Goal: Information Seeking & Learning: Learn about a topic

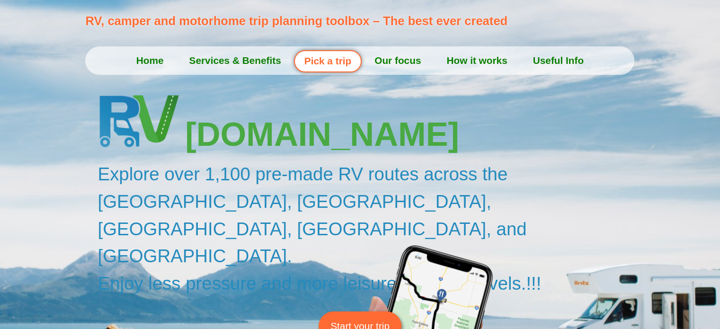
click at [346, 61] on link "Pick a trip" at bounding box center [328, 61] width 68 height 22
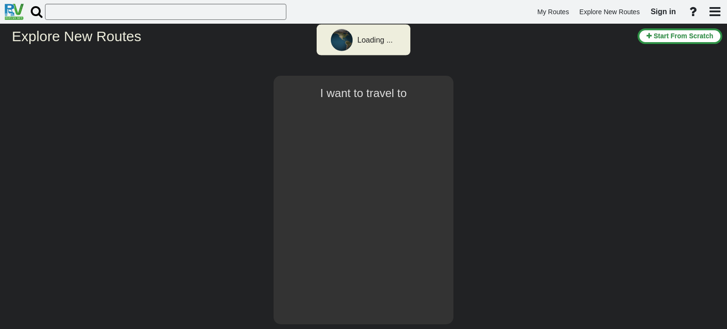
type input "[GEOGRAPHIC_DATA]"
select select "number:2"
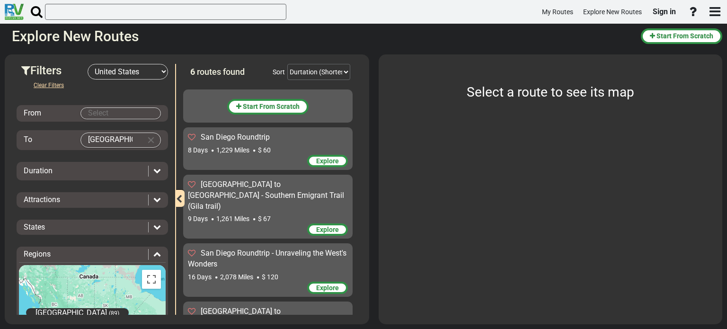
click at [131, 138] on input "[GEOGRAPHIC_DATA]" at bounding box center [111, 140] width 61 height 14
drag, startPoint x: 131, startPoint y: 138, endPoint x: 81, endPoint y: 139, distance: 49.7
click at [81, 139] on input "[GEOGRAPHIC_DATA]" at bounding box center [111, 140] width 61 height 14
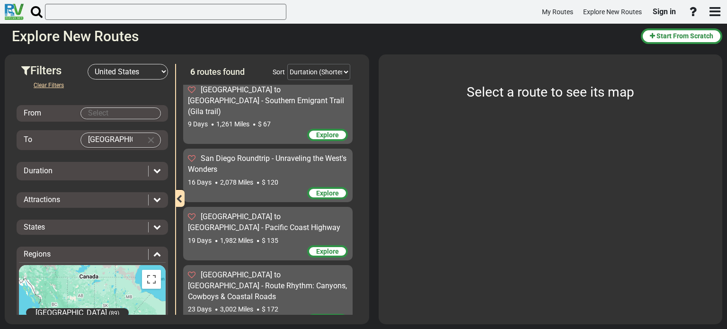
scroll to position [142, 0]
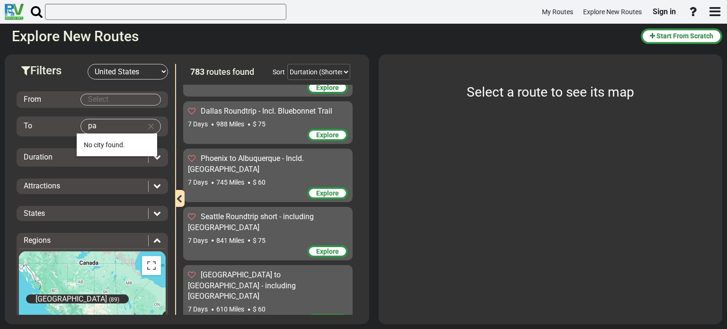
type input "p"
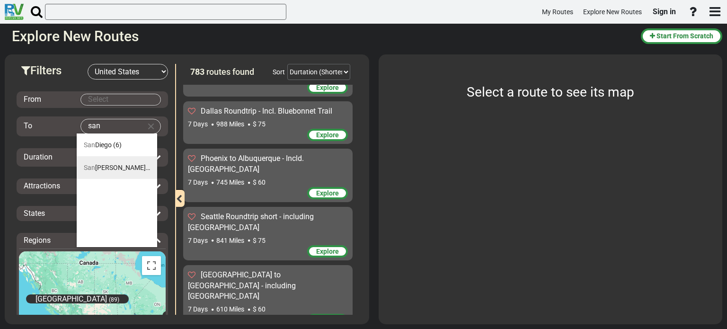
click at [113, 169] on span "[GEOGRAPHIC_DATA]" at bounding box center [117, 168] width 66 height 8
type input "[GEOGRAPHIC_DATA]"
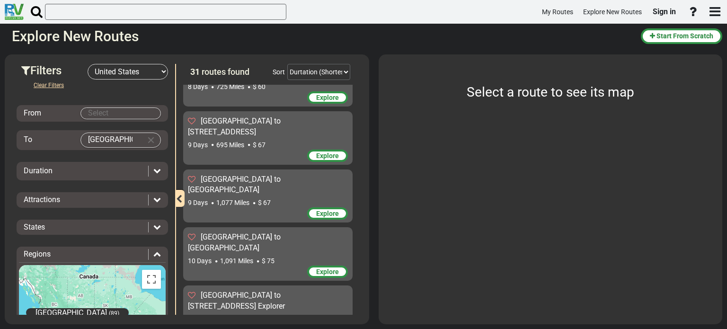
scroll to position [0, 0]
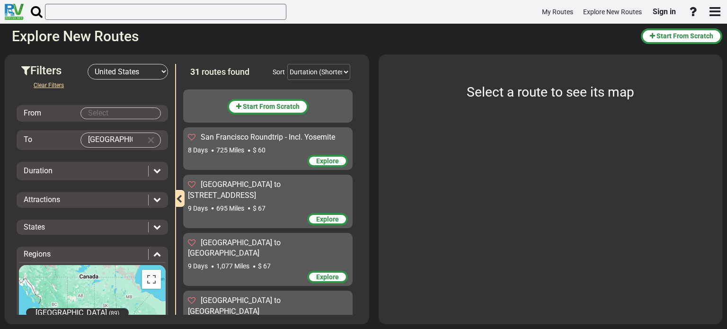
click at [323, 273] on span "Explore" at bounding box center [327, 277] width 23 height 8
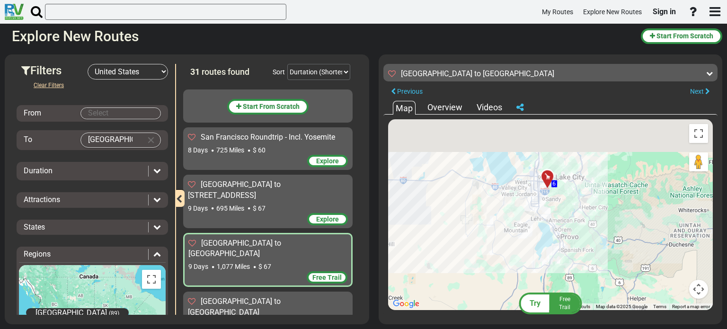
drag, startPoint x: 579, startPoint y: 175, endPoint x: 602, endPoint y: 255, distance: 83.4
click at [602, 255] on div "To activate drag with keyboard, press Alt + Enter. Once in keyboard drag state,…" at bounding box center [550, 214] width 325 height 191
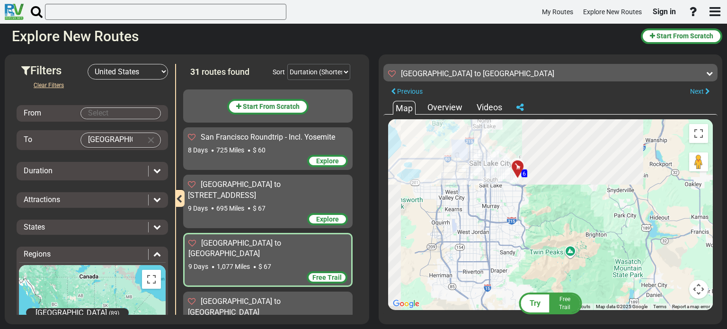
drag, startPoint x: 516, startPoint y: 183, endPoint x: 630, endPoint y: 308, distance: 168.5
click at [630, 308] on div "To activate drag with keyboard, press Alt + Enter. Once in keyboard drag state,…" at bounding box center [550, 214] width 325 height 191
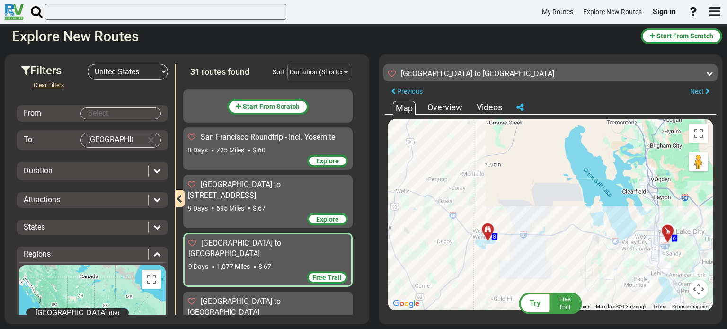
drag, startPoint x: 435, startPoint y: 246, endPoint x: 603, endPoint y: 261, distance: 168.6
click at [602, 261] on div "To activate drag with keyboard, press Alt + Enter. Once in keyboard drag state,…" at bounding box center [550, 214] width 325 height 191
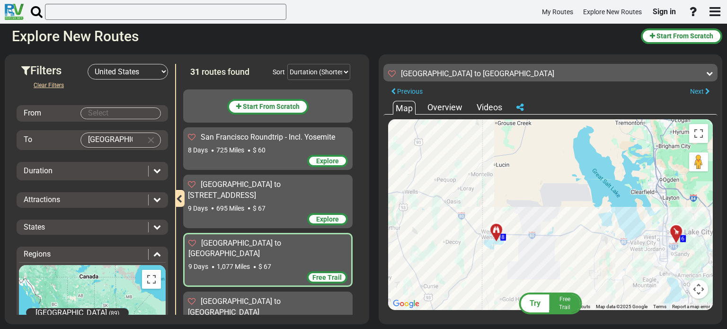
drag, startPoint x: 535, startPoint y: 279, endPoint x: 571, endPoint y: 271, distance: 36.5
click at [572, 273] on div "To activate drag with keyboard, press Alt + Enter. Once in keyboard drag state,…" at bounding box center [550, 214] width 325 height 191
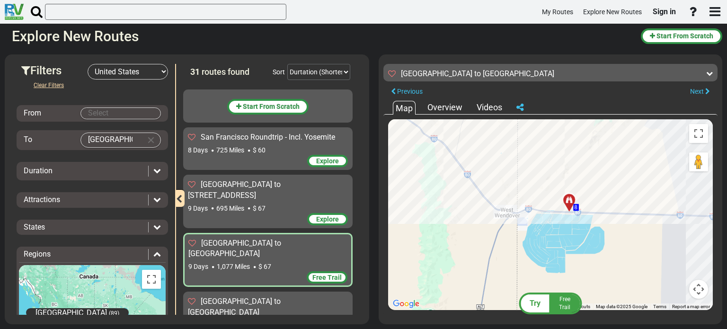
drag, startPoint x: 498, startPoint y: 198, endPoint x: 560, endPoint y: 229, distance: 69.8
click at [560, 229] on div "To activate drag with keyboard, press Alt + Enter. Once in keyboard drag state,…" at bounding box center [550, 214] width 325 height 191
click at [569, 198] on icon at bounding box center [568, 200] width 7 height 7
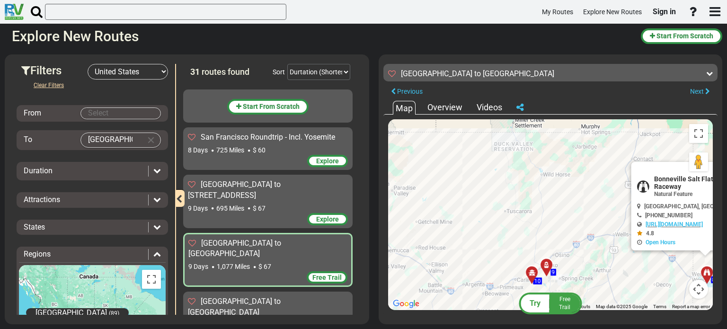
drag, startPoint x: 462, startPoint y: 249, endPoint x: 624, endPoint y: 274, distance: 163.7
click at [624, 274] on div "To activate drag with keyboard, press Alt + Enter. Once in keyboard drag state,…" at bounding box center [550, 214] width 325 height 191
click at [546, 263] on icon at bounding box center [546, 266] width 9 height 8
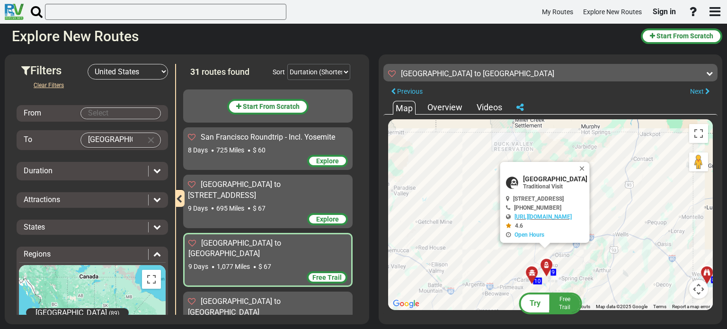
click at [532, 270] on icon at bounding box center [531, 273] width 9 height 8
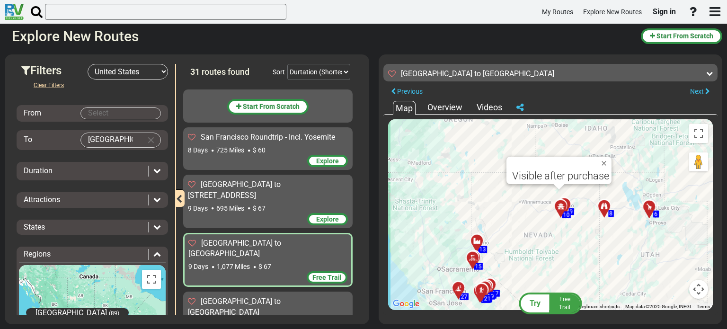
drag, startPoint x: 485, startPoint y: 289, endPoint x: 551, endPoint y: 211, distance: 101.8
click at [551, 211] on div "To activate drag with keyboard, press Alt + Enter. Once in keyboard drag state,…" at bounding box center [550, 214] width 325 height 191
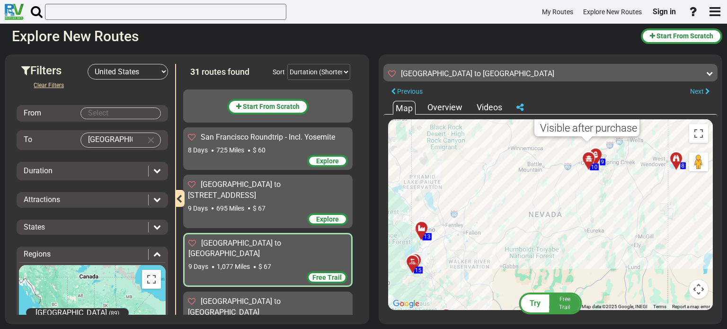
drag, startPoint x: 558, startPoint y: 179, endPoint x: 564, endPoint y: 248, distance: 68.9
click at [564, 248] on div "To activate drag with keyboard, press Alt + Enter. Once in keyboard drag state,…" at bounding box center [550, 214] width 325 height 191
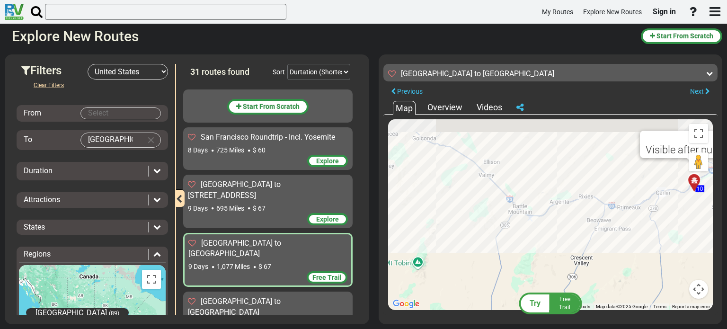
drag, startPoint x: 522, startPoint y: 170, endPoint x: 548, endPoint y: 323, distance: 155.5
click at [548, 323] on div "Try Free Trail [GEOGRAPHIC_DATA] to [GEOGRAPHIC_DATA] 1,077 Miles" at bounding box center [550, 189] width 343 height 270
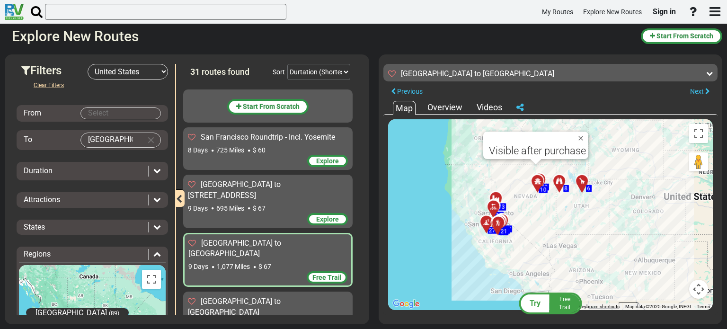
drag, startPoint x: 650, startPoint y: 245, endPoint x: 632, endPoint y: 154, distance: 93.2
click at [632, 154] on div "To activate drag with keyboard, press Alt + Enter. Once in keyboard drag state,…" at bounding box center [550, 214] width 325 height 191
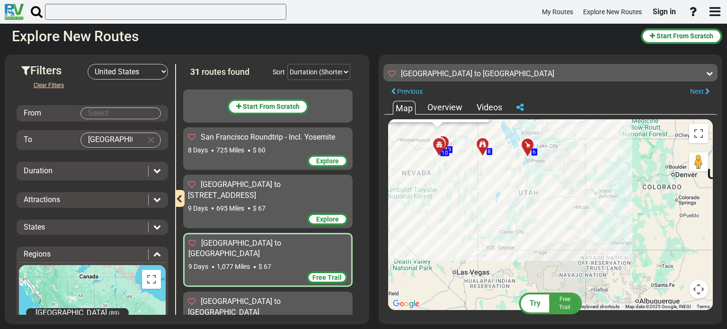
click at [666, 196] on div "To activate drag with keyboard, press Alt + Enter. Once in keyboard drag state,…" at bounding box center [550, 214] width 325 height 191
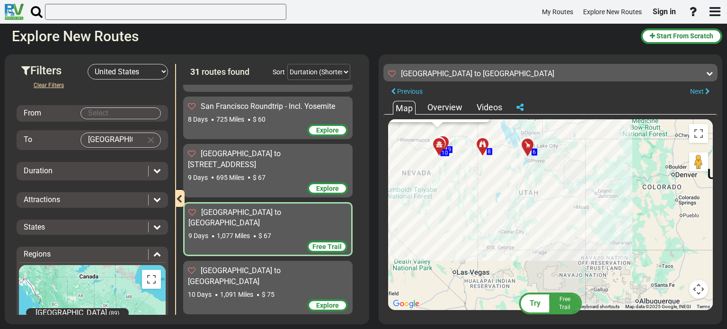
scroll to position [47, 0]
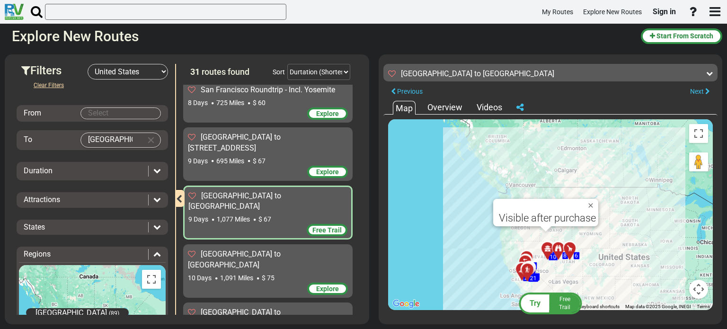
drag, startPoint x: 440, startPoint y: 204, endPoint x: 549, endPoint y: 242, distance: 114.8
click at [549, 242] on div "To activate drag with keyboard, press Alt + Enter. Once in keyboard drag state,…" at bounding box center [550, 214] width 325 height 191
click at [329, 285] on span "Explore" at bounding box center [327, 289] width 23 height 8
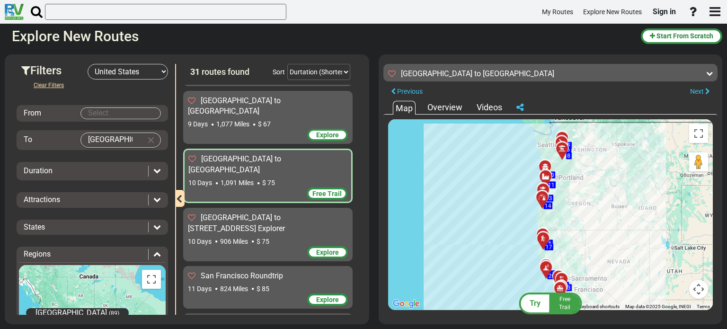
scroll to position [189, 0]
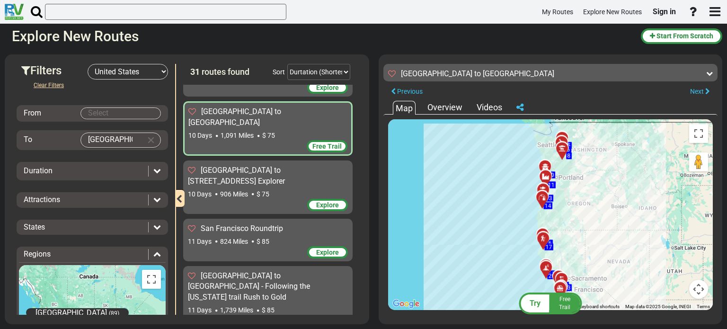
click at [339, 315] on div "Explore" at bounding box center [327, 321] width 41 height 12
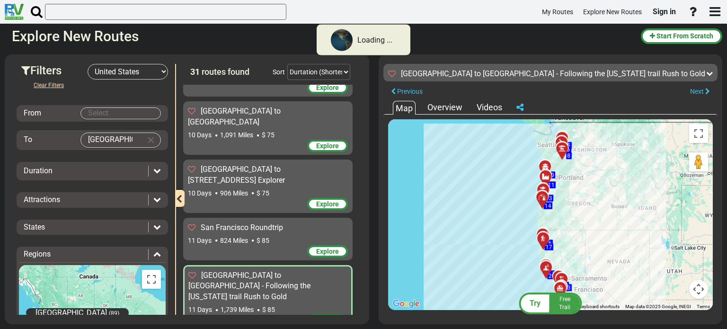
scroll to position [189, 0]
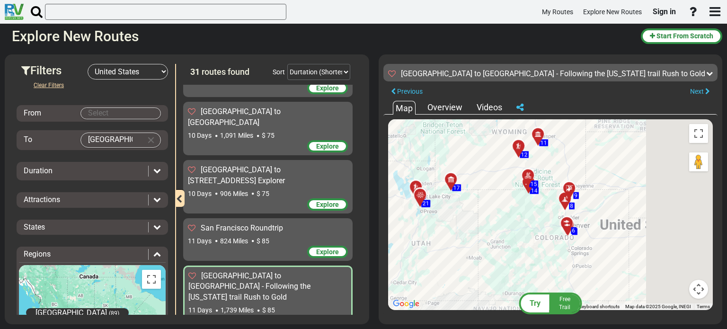
drag, startPoint x: 662, startPoint y: 196, endPoint x: 492, endPoint y: 255, distance: 180.1
click at [492, 255] on div "To activate drag with keyboard, press Alt + Enter. Once in keyboard drag state,…" at bounding box center [550, 214] width 325 height 191
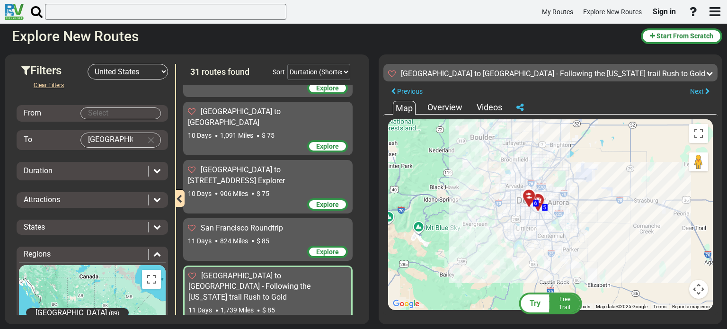
scroll to position [236, 0]
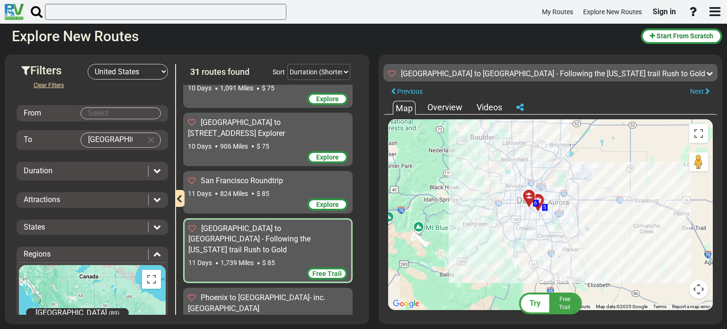
click at [333, 328] on span "Explore" at bounding box center [327, 332] width 23 height 8
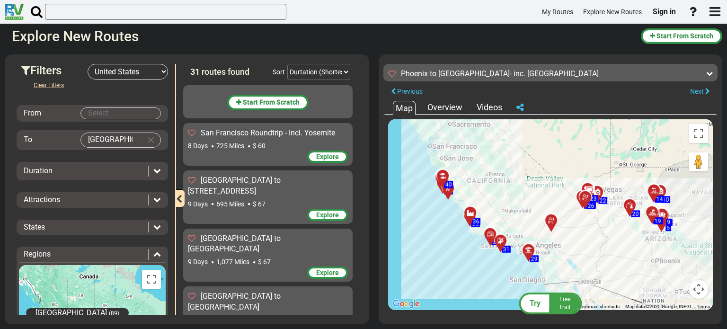
scroll to position [0, 0]
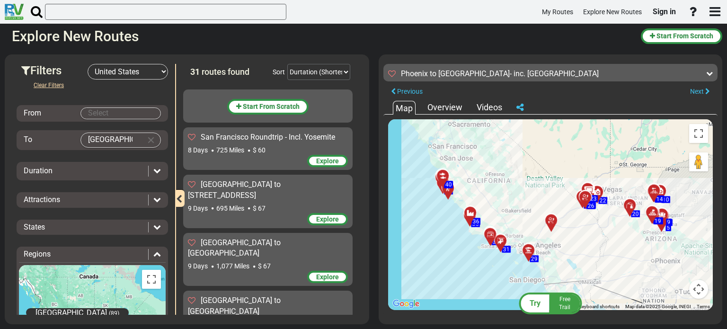
click at [323, 160] on span "Explore" at bounding box center [327, 161] width 23 height 8
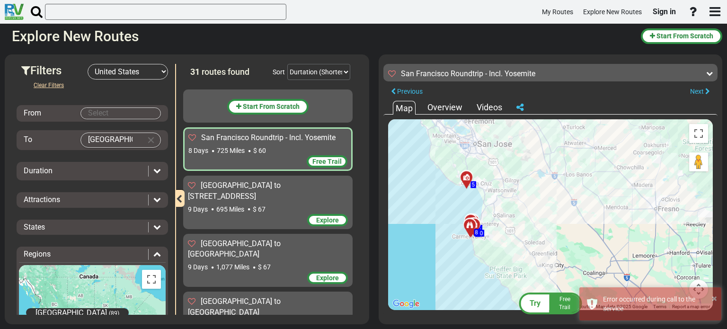
drag, startPoint x: 518, startPoint y: 268, endPoint x: 519, endPoint y: 182, distance: 86.6
click at [519, 182] on div "To activate drag with keyboard, press Alt + Enter. Once in keyboard drag state,…" at bounding box center [550, 214] width 325 height 191
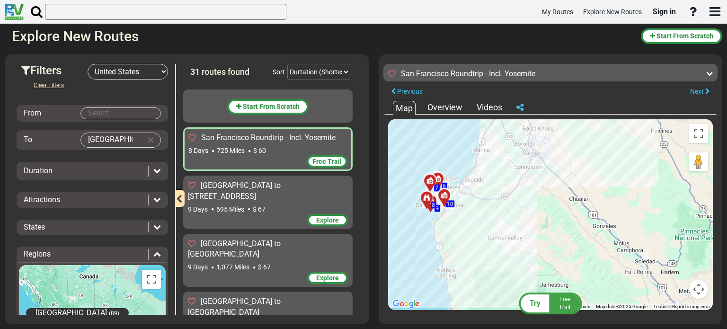
drag, startPoint x: 440, startPoint y: 206, endPoint x: 533, endPoint y: 227, distance: 96.0
click at [533, 226] on div "To activate drag with keyboard, press Alt + Enter. Once in keyboard drag state,…" at bounding box center [550, 214] width 325 height 191
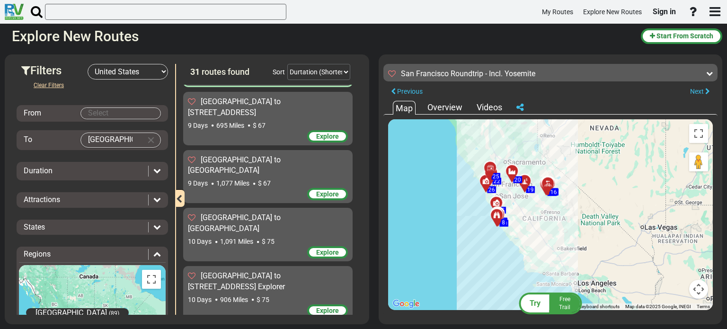
scroll to position [95, 0]
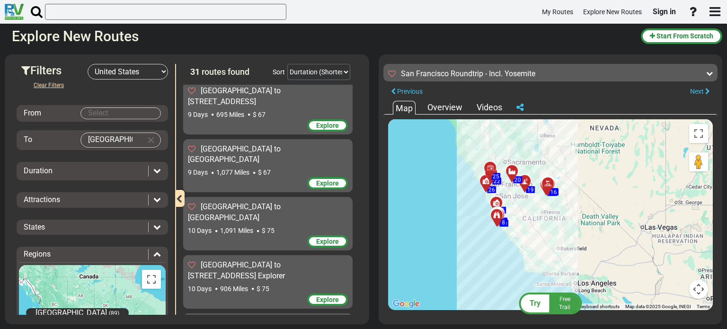
click at [257, 226] on div "10 Days 1,091 Miles $ 75" at bounding box center [268, 230] width 160 height 9
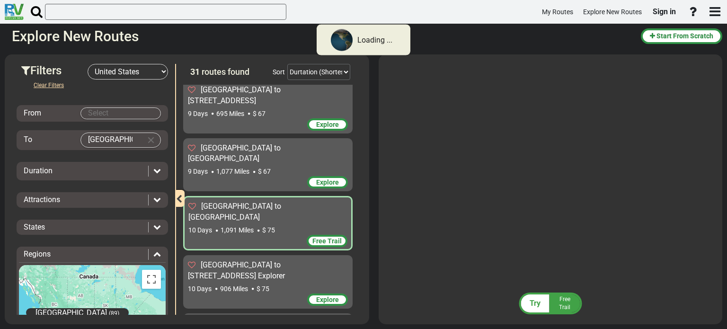
scroll to position [94, 0]
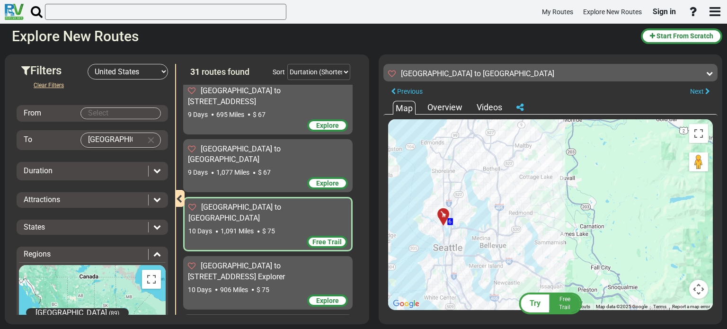
drag, startPoint x: 500, startPoint y: 160, endPoint x: 493, endPoint y: 176, distance: 16.5
click at [493, 176] on div "To activate drag with keyboard, press Alt + Enter. Once in keyboard drag state,…" at bounding box center [550, 214] width 325 height 191
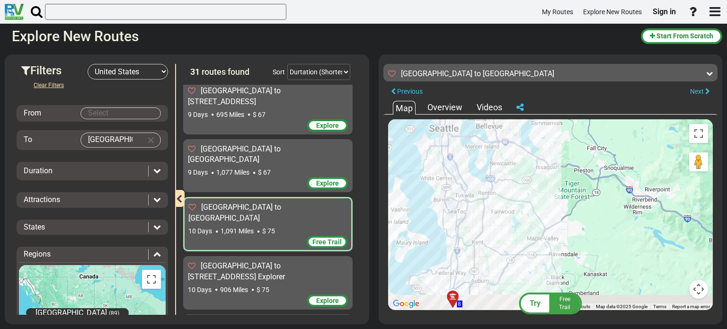
drag, startPoint x: 483, startPoint y: 268, endPoint x: 479, endPoint y: 147, distance: 121.2
click at [479, 147] on div "To activate drag with keyboard, press Alt + Enter. Once in keyboard drag state,…" at bounding box center [550, 214] width 325 height 191
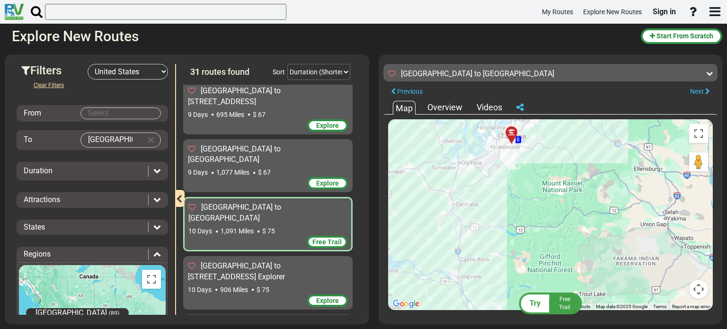
drag, startPoint x: 479, startPoint y: 248, endPoint x: 522, endPoint y: 157, distance: 101.2
click at [522, 157] on div "To activate drag with keyboard, press Alt + Enter. Once in keyboard drag state,…" at bounding box center [550, 214] width 325 height 191
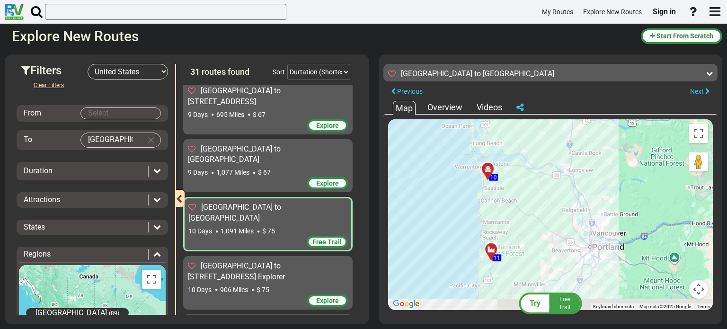
drag, startPoint x: 466, startPoint y: 246, endPoint x: 579, endPoint y: 141, distance: 154.0
click at [579, 141] on div "To activate drag with keyboard, press Alt + Enter. Once in keyboard drag state,…" at bounding box center [550, 214] width 325 height 191
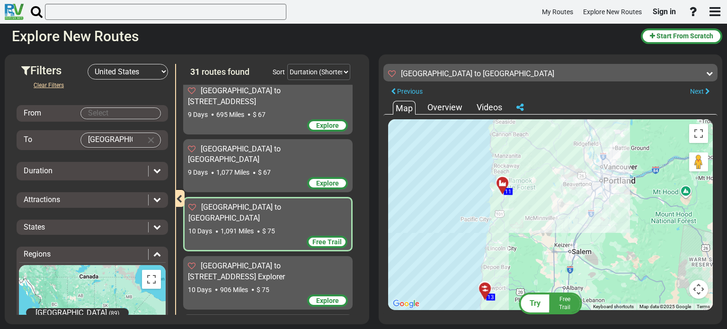
drag, startPoint x: 522, startPoint y: 267, endPoint x: 534, endPoint y: 200, distance: 68.1
click at [534, 200] on div "To activate drag with keyboard, press Alt + Enter. Once in keyboard drag state,…" at bounding box center [550, 214] width 325 height 191
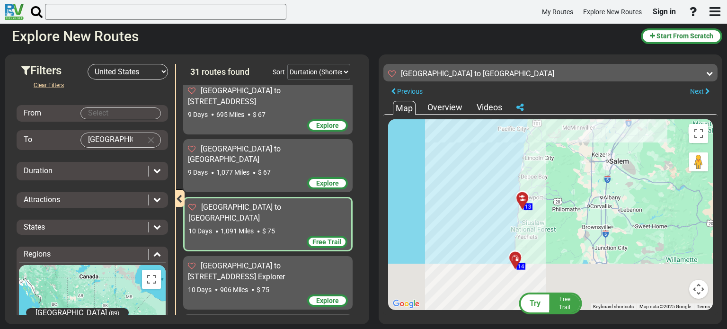
drag, startPoint x: 507, startPoint y: 234, endPoint x: 543, endPoint y: 137, distance: 103.0
click at [543, 137] on div "To activate drag with keyboard, press Alt + Enter. Once in keyboard drag state,…" at bounding box center [550, 214] width 325 height 191
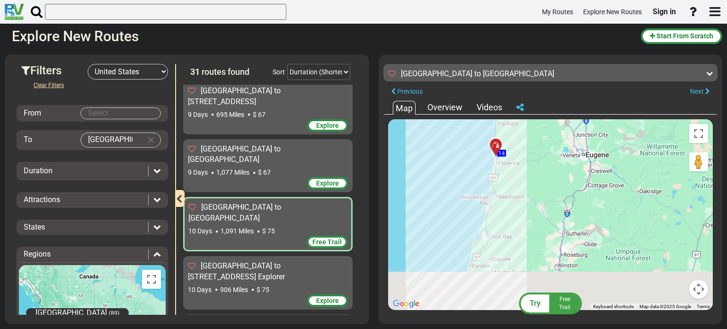
drag, startPoint x: 566, startPoint y: 244, endPoint x: 544, endPoint y: 112, distance: 134.3
click at [544, 112] on div "Map Overview Videos ← Move left → Move right ↑ Move up ↓ Move down + Zoom in - …" at bounding box center [550, 207] width 334 height 214
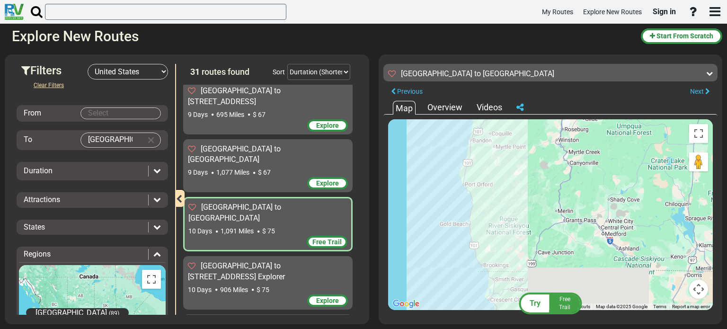
drag, startPoint x: 518, startPoint y: 246, endPoint x: 523, endPoint y: 147, distance: 99.5
click at [523, 147] on div "To activate drag with keyboard, press Alt + Enter. Once in keyboard drag state,…" at bounding box center [550, 214] width 325 height 191
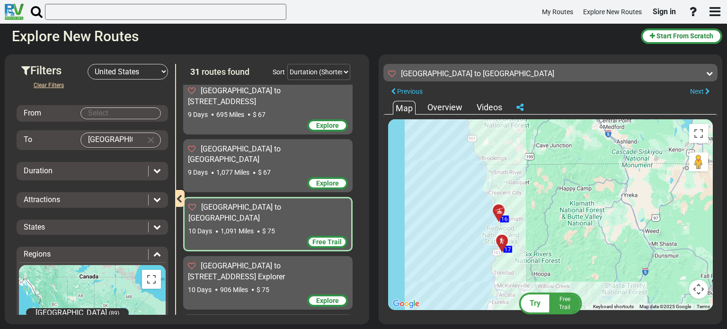
drag, startPoint x: 510, startPoint y: 260, endPoint x: 507, endPoint y: 157, distance: 102.7
click at [507, 157] on div "To activate drag with keyboard, press Alt + Enter. Once in keyboard drag state,…" at bounding box center [550, 214] width 325 height 191
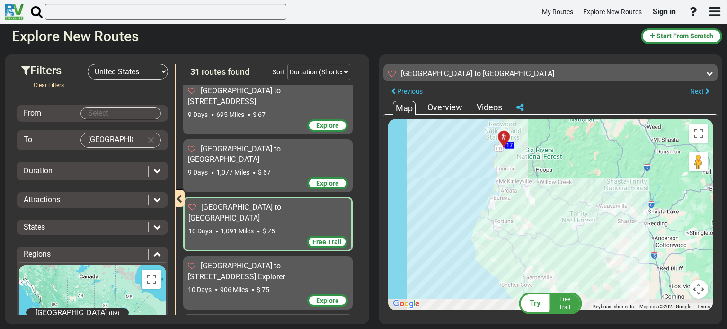
drag, startPoint x: 523, startPoint y: 263, endPoint x: 521, endPoint y: 141, distance: 121.1
click at [521, 141] on div "To activate drag with keyboard, press Alt + Enter. Once in keyboard drag state,…" at bounding box center [550, 214] width 325 height 191
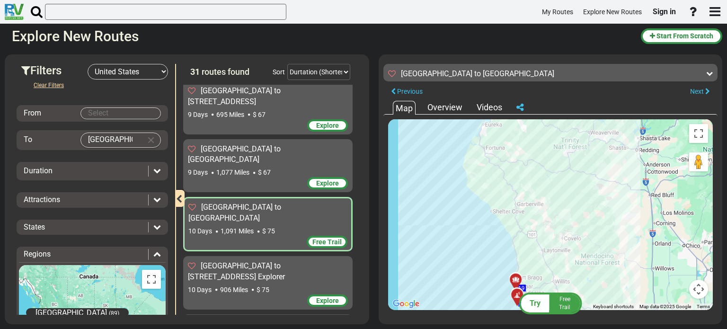
drag, startPoint x: 560, startPoint y: 244, endPoint x: 551, endPoint y: 162, distance: 81.9
click at [551, 162] on div "To activate drag with keyboard, press Alt + Enter. Once in keyboard drag state,…" at bounding box center [550, 214] width 325 height 191
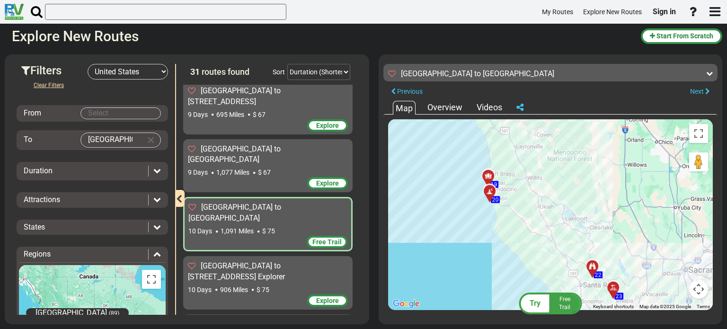
drag, startPoint x: 563, startPoint y: 246, endPoint x: 535, endPoint y: 144, distance: 105.6
click at [533, 141] on div "To activate drag with keyboard, press Alt + Enter. Once in keyboard drag state,…" at bounding box center [550, 214] width 325 height 191
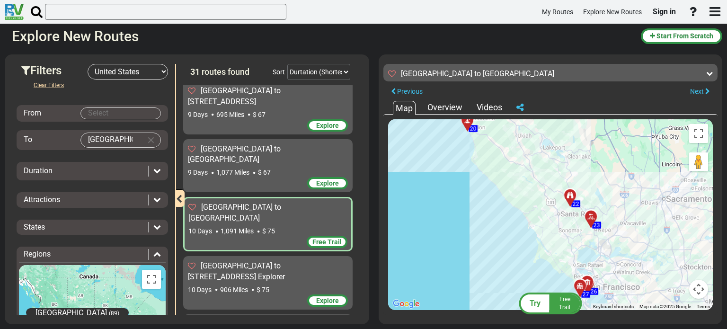
click at [635, 249] on div "To activate drag with keyboard, press Alt + Enter. Once in keyboard drag state,…" at bounding box center [550, 214] width 325 height 191
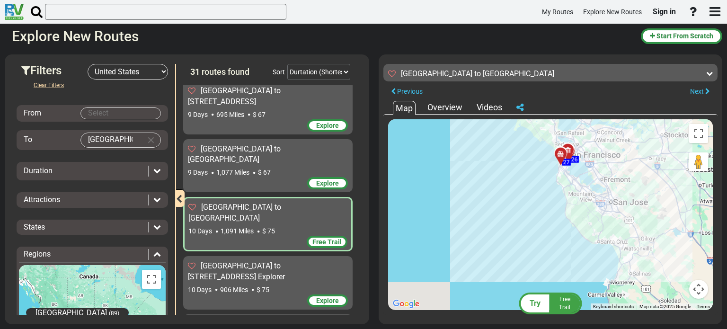
drag, startPoint x: 636, startPoint y: 266, endPoint x: 615, endPoint y: 130, distance: 137.4
click at [615, 130] on div "To activate drag with keyboard, press Alt + Enter. Once in keyboard drag state,…" at bounding box center [550, 214] width 325 height 191
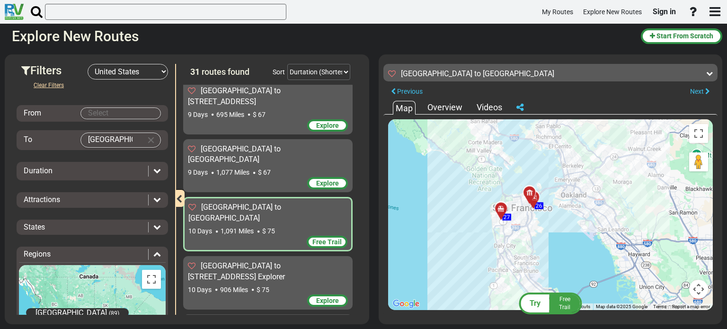
drag, startPoint x: 511, startPoint y: 160, endPoint x: 598, endPoint y: 336, distance: 197.0
click at [598, 328] on html "My Routes Explore New Routes Sign in ×" at bounding box center [363, 164] width 727 height 329
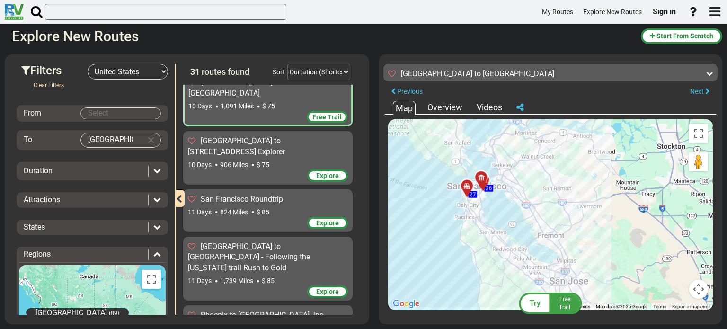
scroll to position [0, 0]
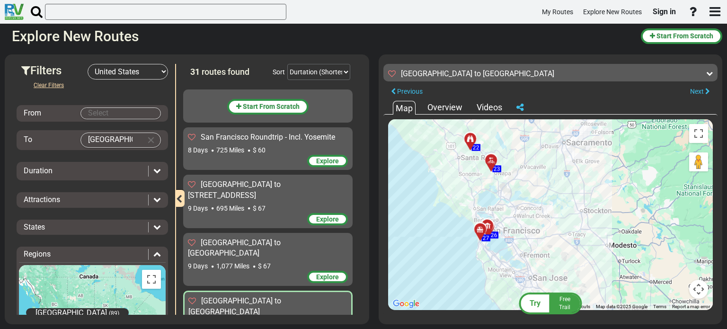
drag, startPoint x: 572, startPoint y: 170, endPoint x: 549, endPoint y: 230, distance: 64.7
click at [549, 230] on div "To activate drag with keyboard, press Alt + Enter. Once in keyboard drag state,…" at bounding box center [550, 214] width 325 height 191
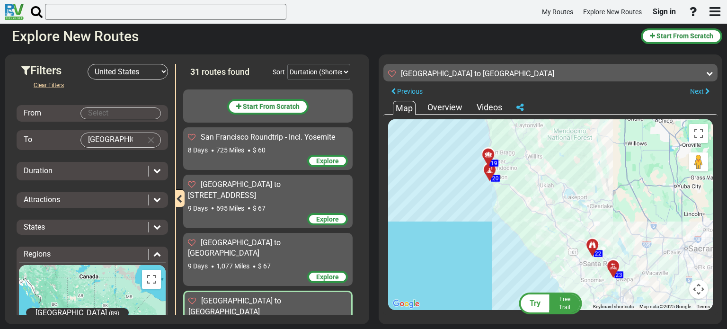
drag, startPoint x: 516, startPoint y: 173, endPoint x: 645, endPoint y: 281, distance: 168.6
click at [645, 281] on div "To activate drag with keyboard, press Alt + Enter. Once in keyboard drag state,…" at bounding box center [550, 214] width 325 height 191
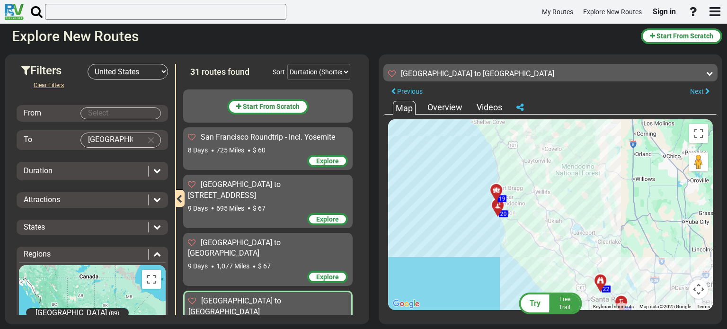
drag, startPoint x: 566, startPoint y: 174, endPoint x: 565, endPoint y: 217, distance: 43.5
click at [565, 217] on div "To activate drag with keyboard, press Alt + Enter. Once in keyboard drag state,…" at bounding box center [550, 214] width 325 height 191
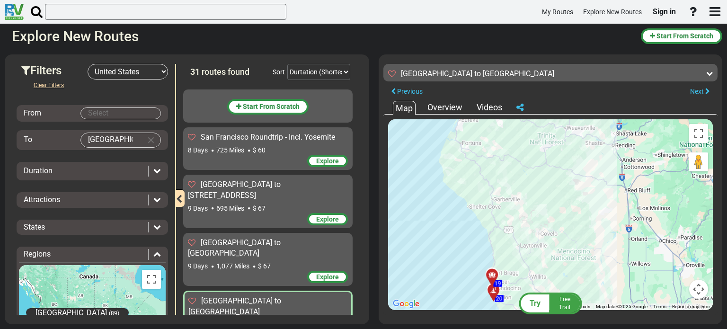
drag, startPoint x: 536, startPoint y: 164, endPoint x: 533, endPoint y: 244, distance: 79.5
click at [533, 244] on div "To activate drag with keyboard, press Alt + Enter. Once in keyboard drag state,…" at bounding box center [550, 214] width 325 height 191
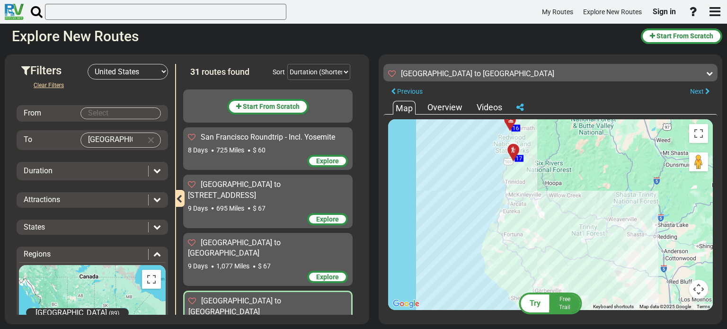
drag, startPoint x: 478, startPoint y: 144, endPoint x: 524, endPoint y: 236, distance: 102.2
click at [522, 239] on div "To activate drag with keyboard, press Alt + Enter. Once in keyboard drag state,…" at bounding box center [550, 214] width 325 height 191
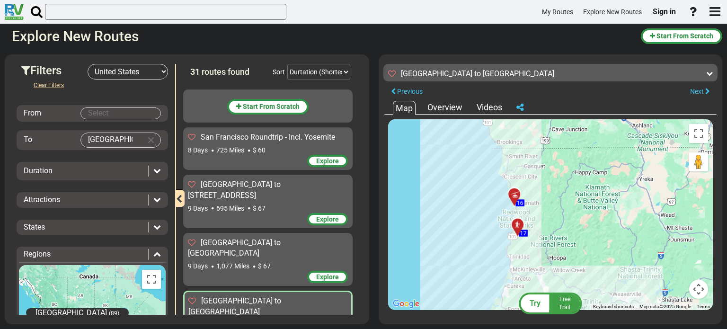
drag, startPoint x: 530, startPoint y: 159, endPoint x: 531, endPoint y: 230, distance: 71.0
click at [531, 230] on div "To activate drag with keyboard, press Alt + Enter. Once in keyboard drag state,…" at bounding box center [550, 214] width 325 height 191
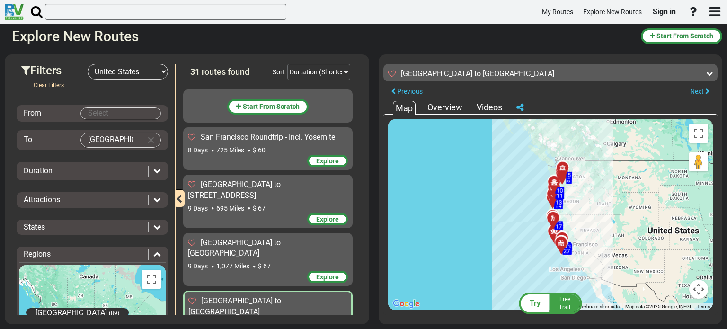
drag, startPoint x: 594, startPoint y: 165, endPoint x: 587, endPoint y: 204, distance: 39.9
click at [587, 204] on div "To activate drag with keyboard, press Alt + Enter. Once in keyboard drag state,…" at bounding box center [550, 214] width 325 height 191
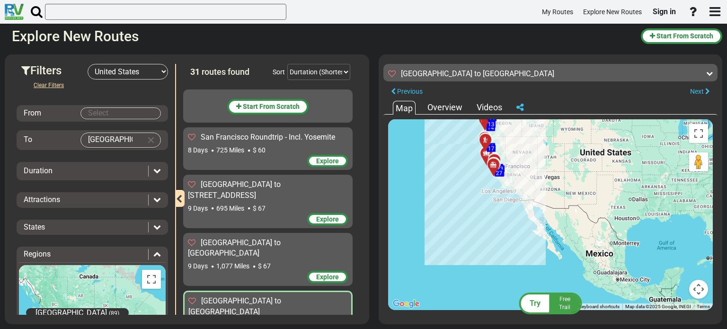
drag, startPoint x: 657, startPoint y: 222, endPoint x: 589, endPoint y: 143, distance: 104.3
click at [589, 143] on div "To activate drag with keyboard, press Alt + Enter. Once in keyboard drag state,…" at bounding box center [550, 214] width 325 height 191
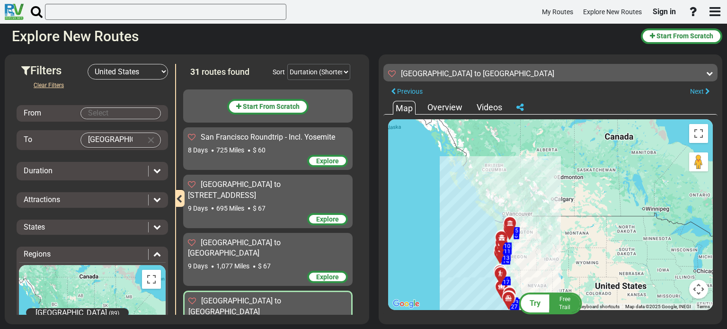
drag, startPoint x: 517, startPoint y: 144, endPoint x: 532, endPoint y: 280, distance: 136.6
click at [532, 280] on div "To activate drag with keyboard, press Alt + Enter. Once in keyboard drag state,…" at bounding box center [550, 214] width 325 height 191
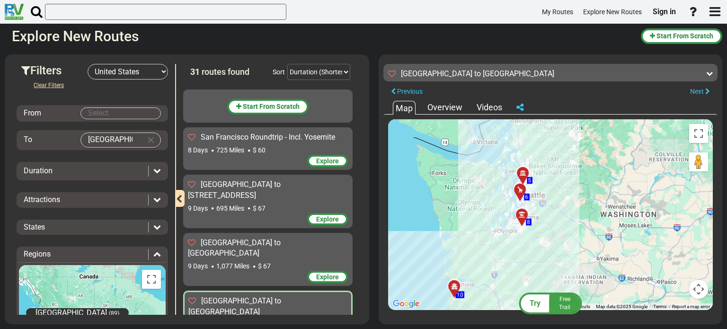
click at [250, 238] on span "[GEOGRAPHIC_DATA] to [GEOGRAPHIC_DATA]" at bounding box center [234, 248] width 93 height 20
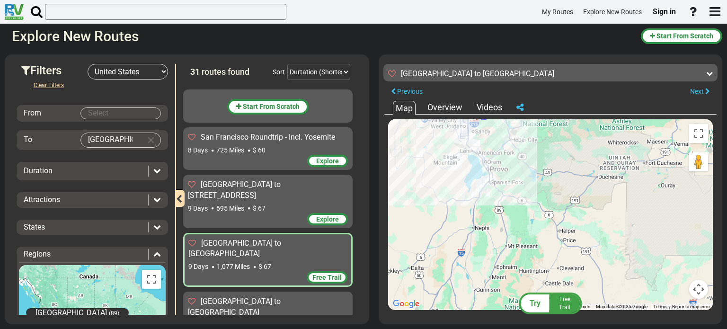
drag, startPoint x: 655, startPoint y: 206, endPoint x: 550, endPoint y: 171, distance: 110.7
click at [550, 171] on div "To activate drag with keyboard, press Alt + Enter. Once in keyboard drag state,…" at bounding box center [550, 214] width 325 height 191
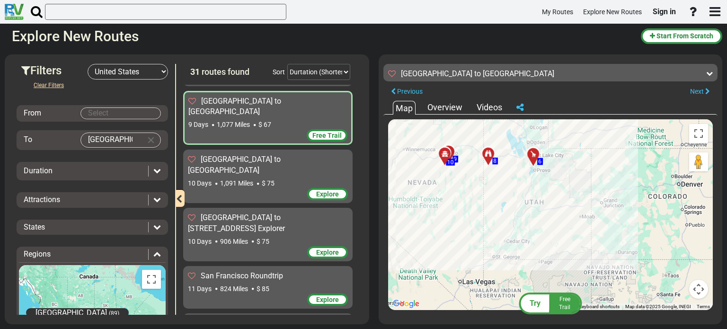
scroll to position [189, 0]
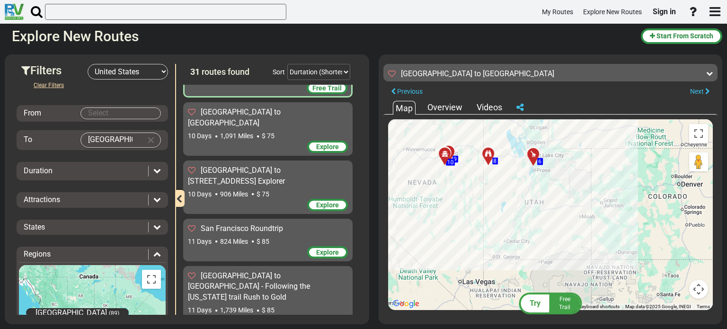
click at [269, 271] on div "[GEOGRAPHIC_DATA] to [GEOGRAPHIC_DATA] - Following the [US_STATE] trail Rush to…" at bounding box center [268, 287] width 160 height 33
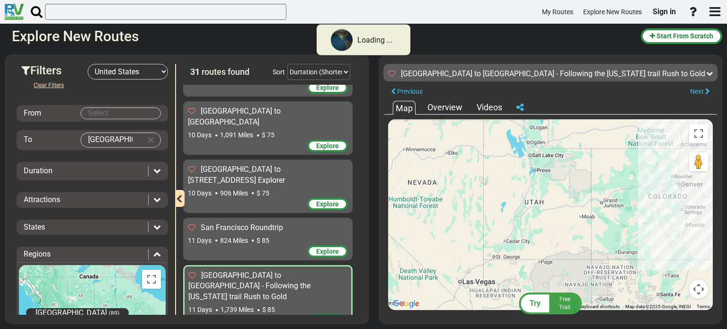
scroll to position [188, 0]
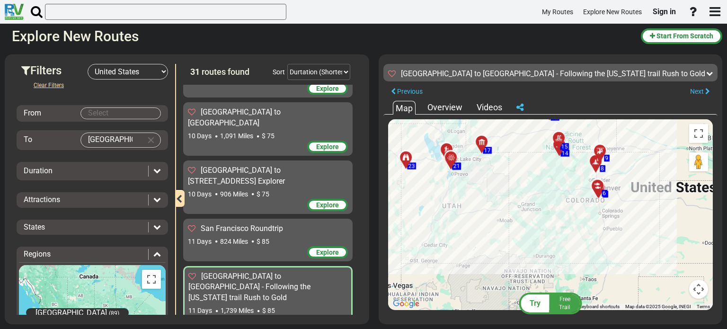
drag, startPoint x: 441, startPoint y: 102, endPoint x: 448, endPoint y: 105, distance: 6.8
click at [442, 103] on div "Overview" at bounding box center [445, 107] width 40 height 12
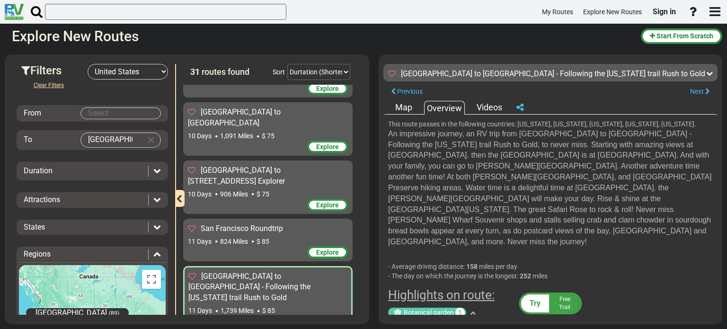
click at [490, 108] on div "Videos" at bounding box center [489, 107] width 30 height 12
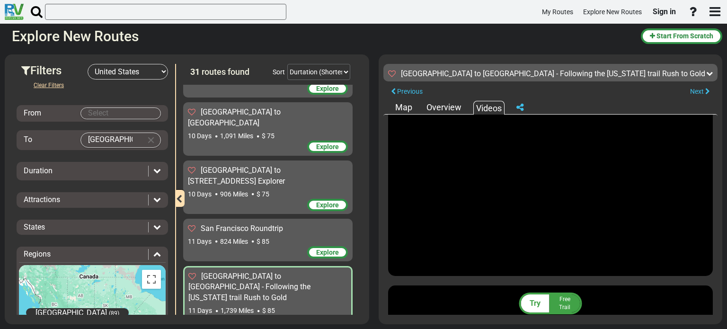
scroll to position [0, 0]
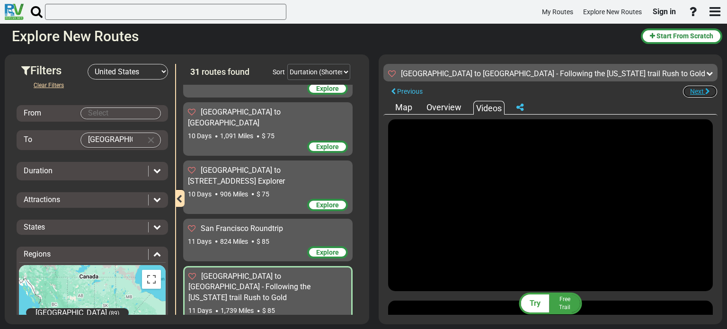
click at [700, 89] on span "Next" at bounding box center [697, 92] width 14 height 8
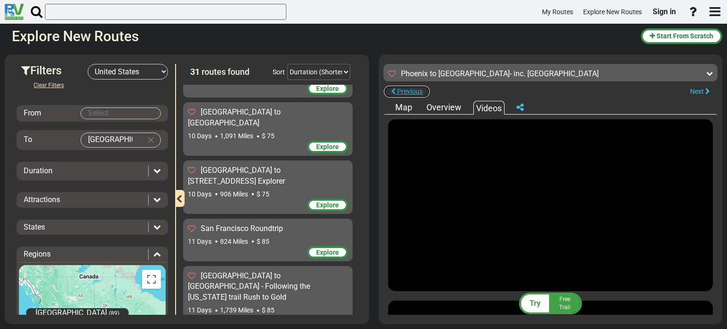
click at [409, 90] on span "Previous" at bounding box center [410, 92] width 26 height 8
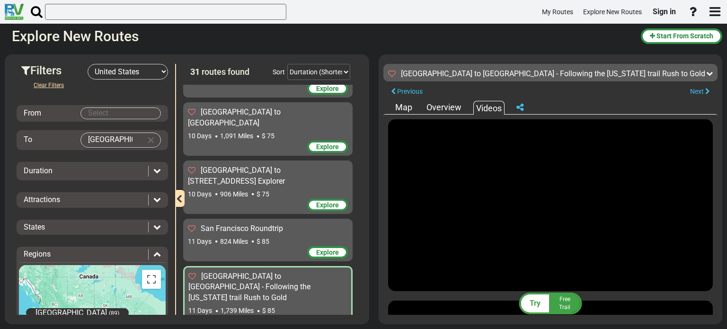
click at [401, 107] on div "Map" at bounding box center [404, 107] width 22 height 12
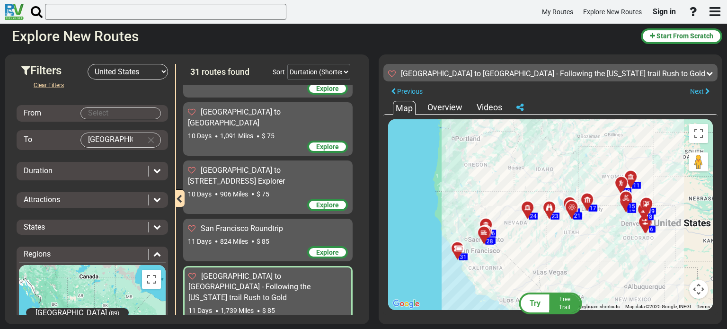
click at [454, 246] on icon at bounding box center [457, 249] width 9 height 8
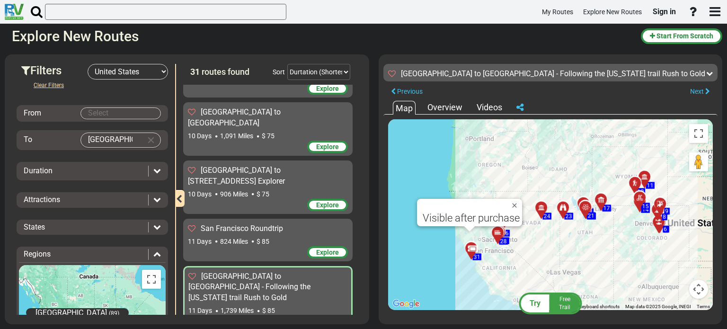
click at [498, 229] on icon at bounding box center [497, 232] width 7 height 7
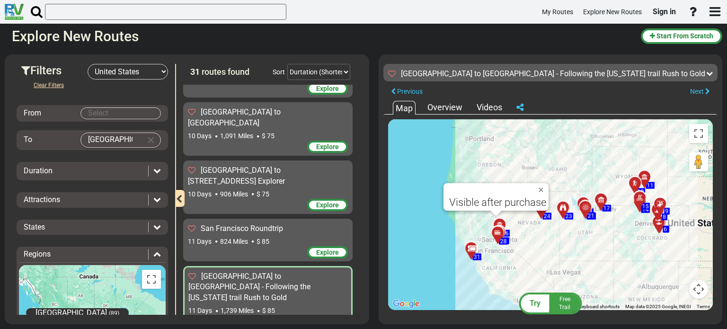
click at [563, 206] on icon at bounding box center [562, 207] width 7 height 7
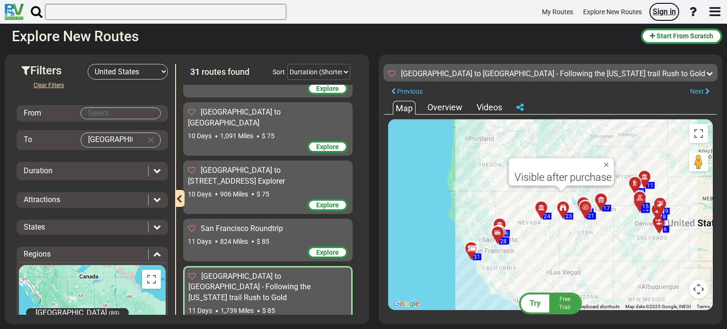
click at [666, 12] on span "Sign in" at bounding box center [663, 11] width 23 height 9
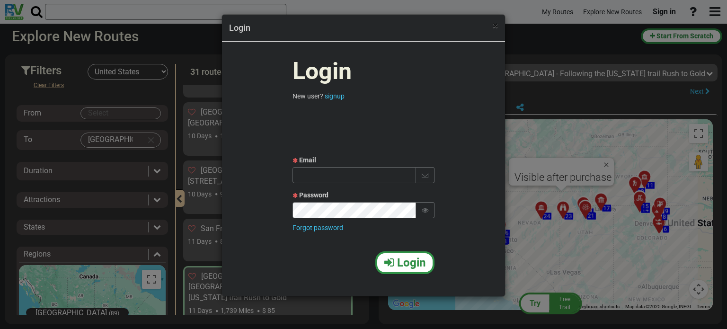
click at [495, 24] on span "×" at bounding box center [495, 25] width 5 height 11
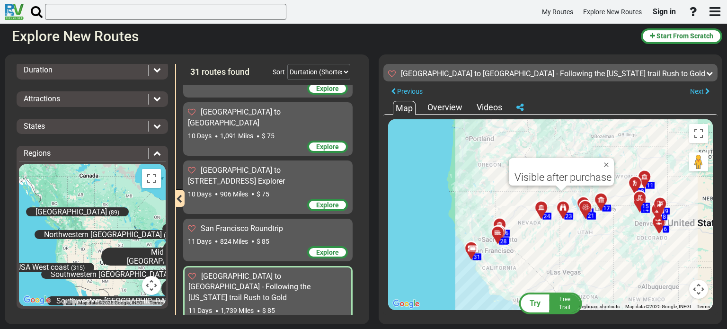
scroll to position [102, 0]
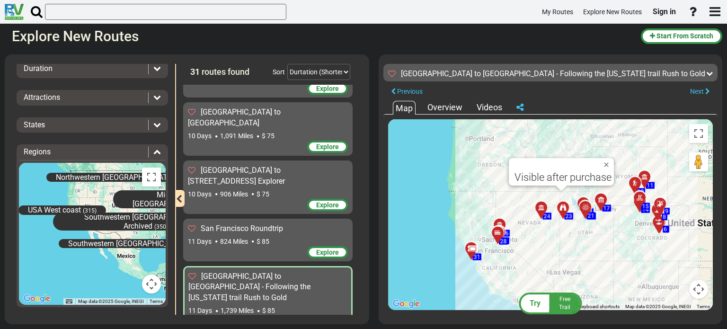
click at [153, 153] on icon at bounding box center [157, 152] width 8 height 8
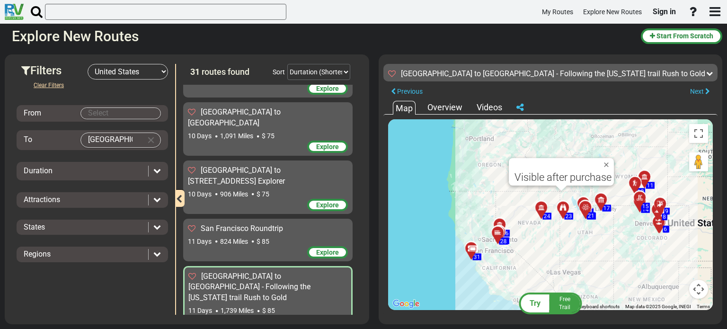
scroll to position [0, 0]
click at [155, 168] on icon at bounding box center [157, 171] width 8 height 8
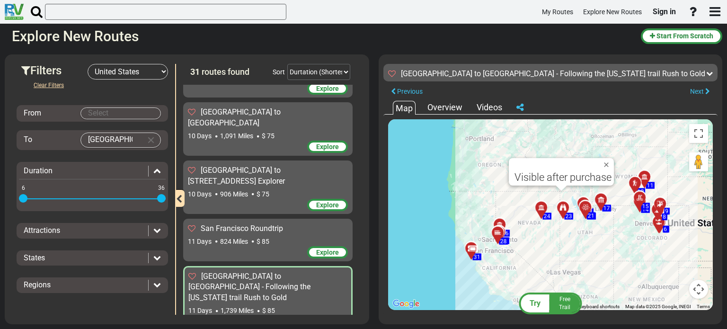
click at [155, 168] on icon at bounding box center [157, 171] width 8 height 8
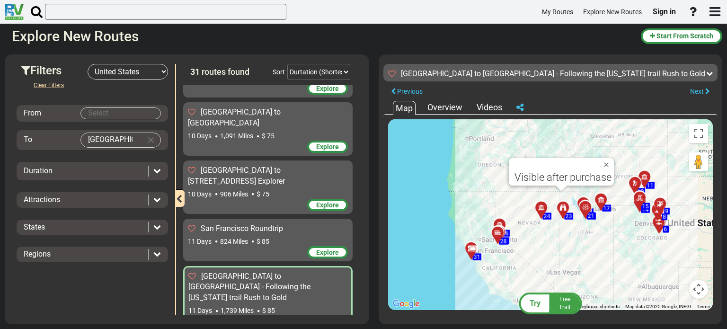
click at [157, 197] on icon at bounding box center [157, 199] width 8 height 8
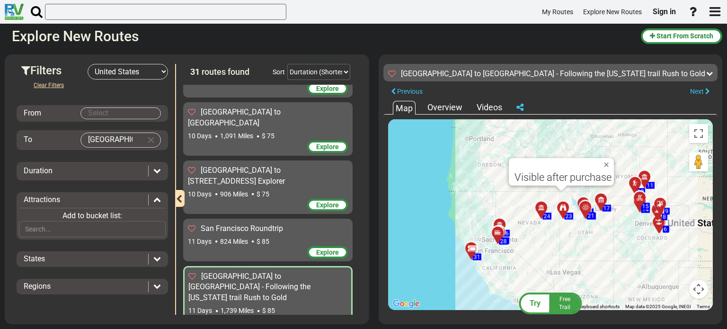
click at [157, 197] on icon at bounding box center [157, 199] width 8 height 8
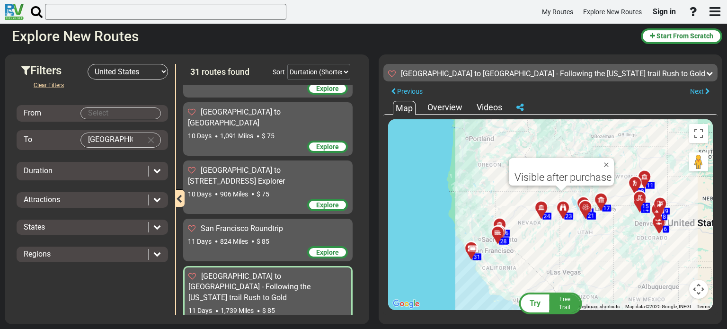
click at [157, 227] on icon at bounding box center [157, 227] width 8 height 8
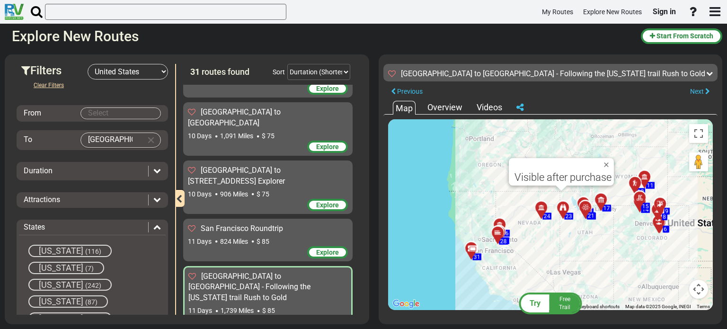
click at [157, 227] on div "States" at bounding box center [92, 227] width 147 height 11
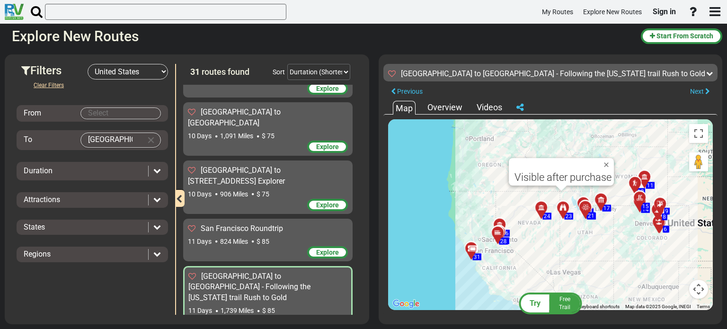
click at [161, 252] on div "Regions" at bounding box center [92, 254] width 147 height 11
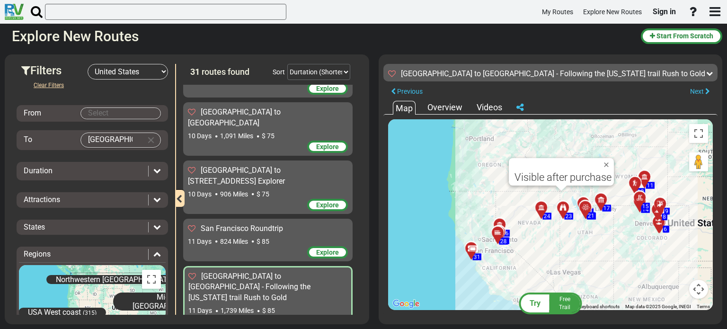
click at [161, 252] on div "Regions" at bounding box center [92, 254] width 147 height 11
